Goal: Information Seeking & Learning: Learn about a topic

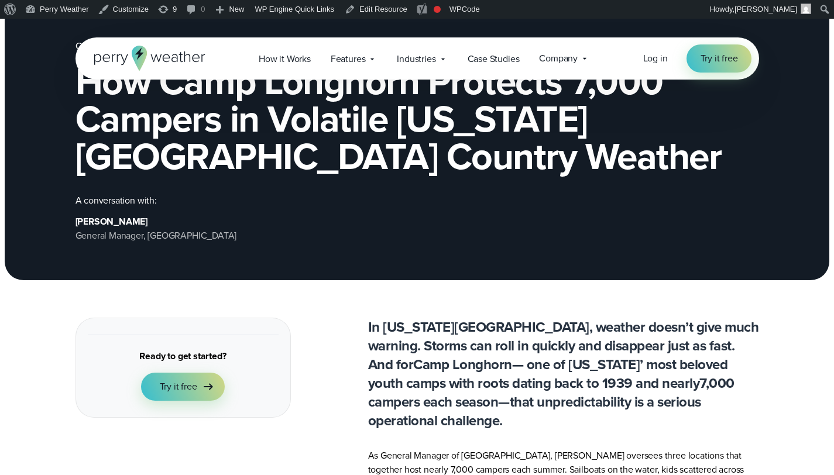
scroll to position [211, 0]
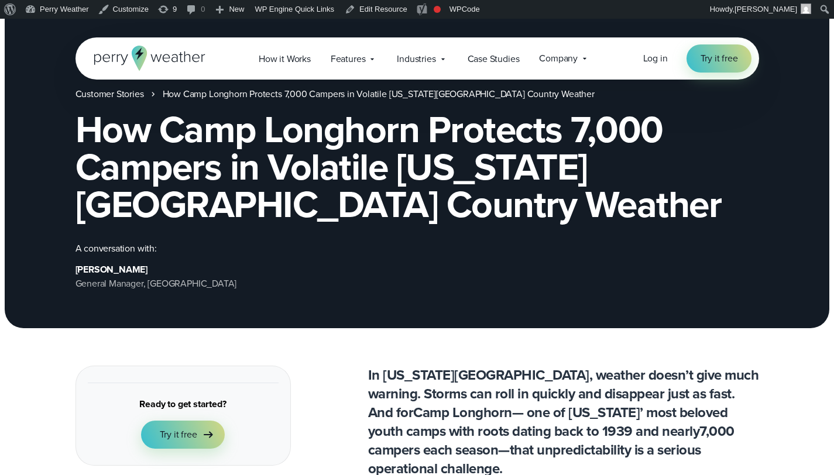
scroll to position [81, 0]
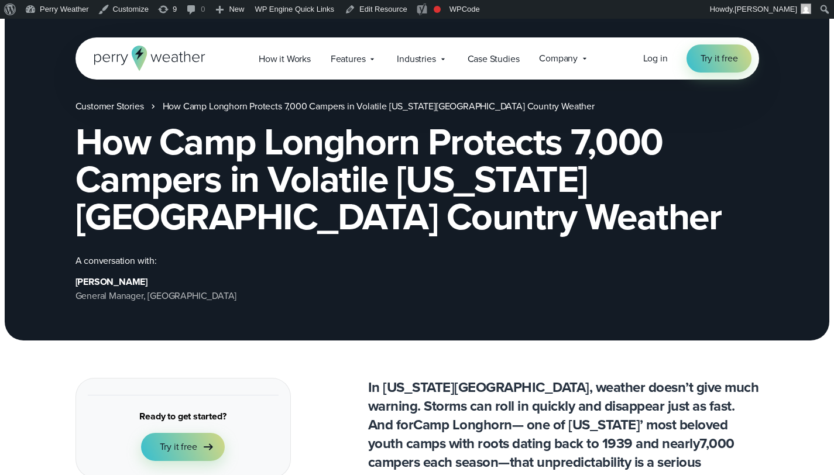
scroll to position [363, 0]
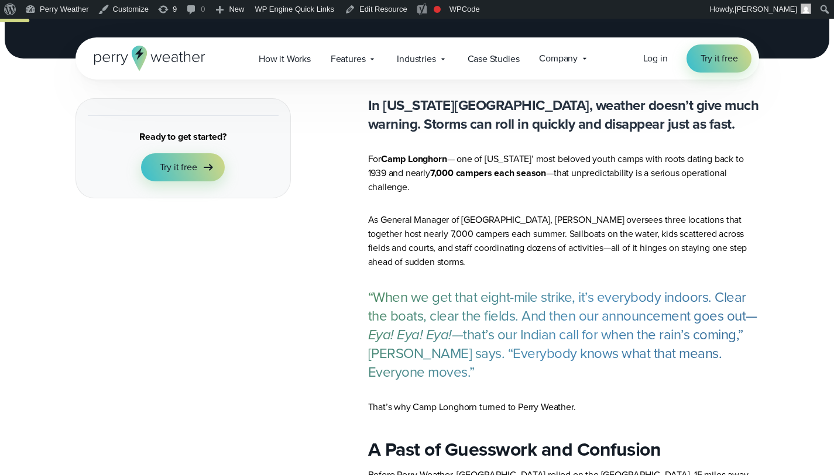
scroll to position [363, 0]
